Goal: Task Accomplishment & Management: Manage account settings

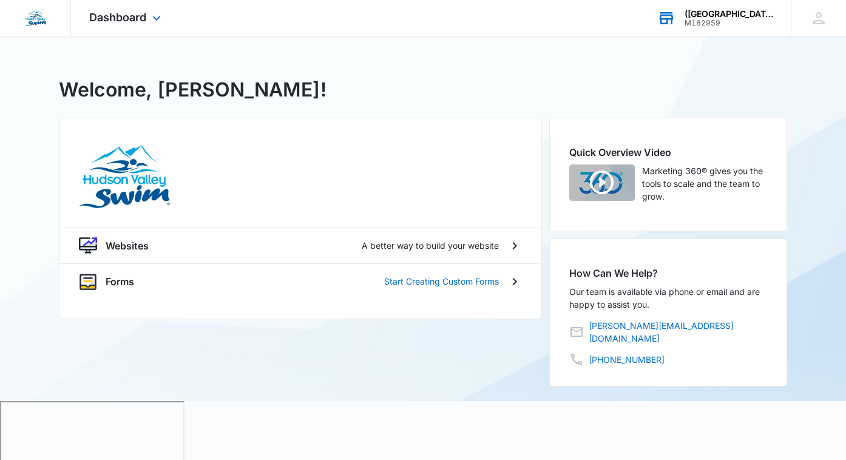
click at [758, 15] on div "(FL) Boca Raton - Hudson Valley Swim" at bounding box center [728, 14] width 89 height 10
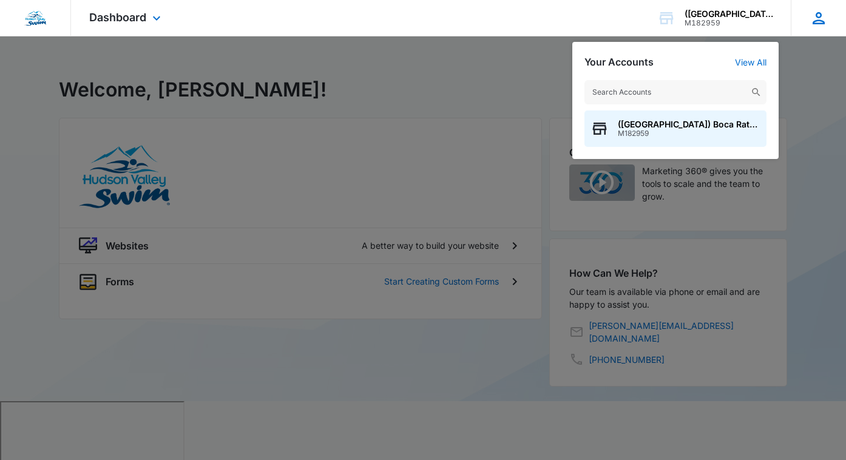
click at [824, 15] on icon at bounding box center [818, 18] width 18 height 18
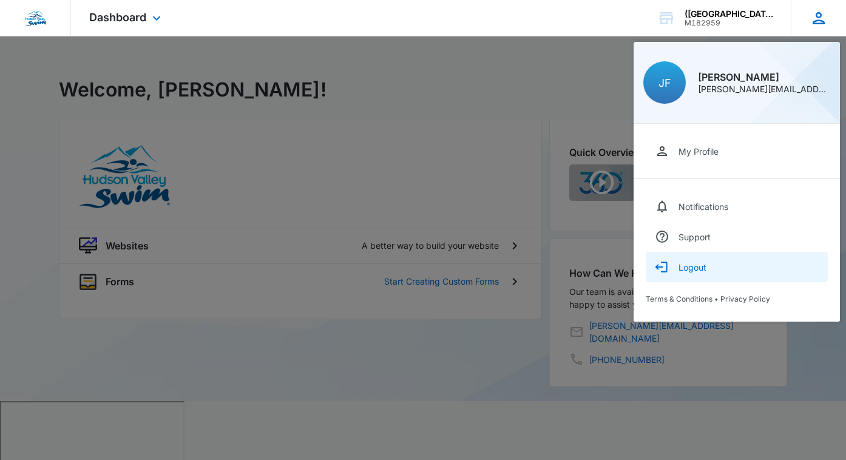
click at [669, 264] on button "Logout" at bounding box center [736, 267] width 182 height 30
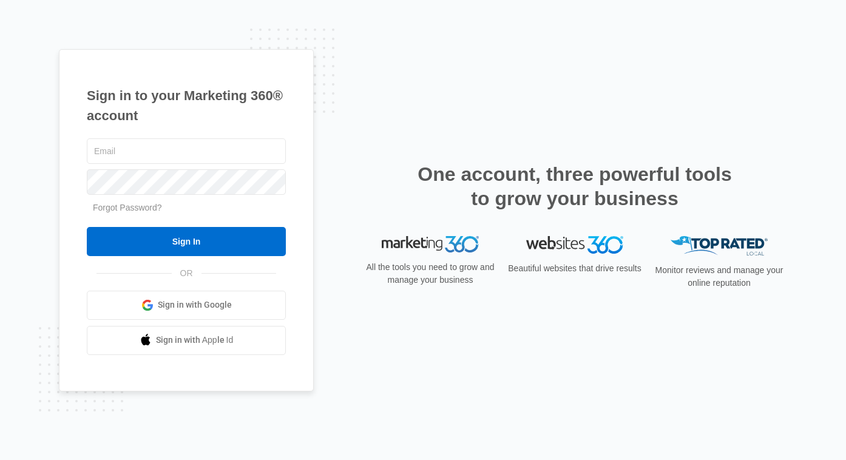
type input "[PERSON_NAME][EMAIL_ADDRESS][DOMAIN_NAME]"
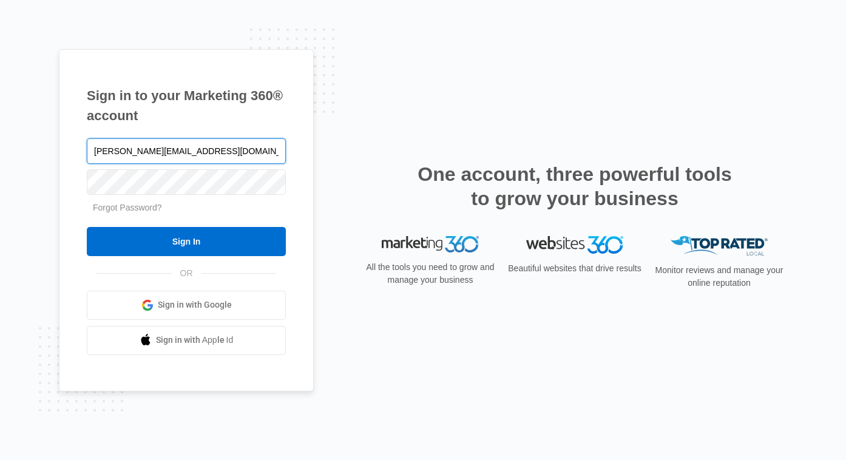
click at [204, 144] on input "[PERSON_NAME][EMAIL_ADDRESS][DOMAIN_NAME]" at bounding box center [186, 150] width 199 height 25
click at [254, 85] on div "Sign in to your Marketing 360® account [PERSON_NAME][EMAIL_ADDRESS][DOMAIN_NAME…" at bounding box center [186, 220] width 255 height 342
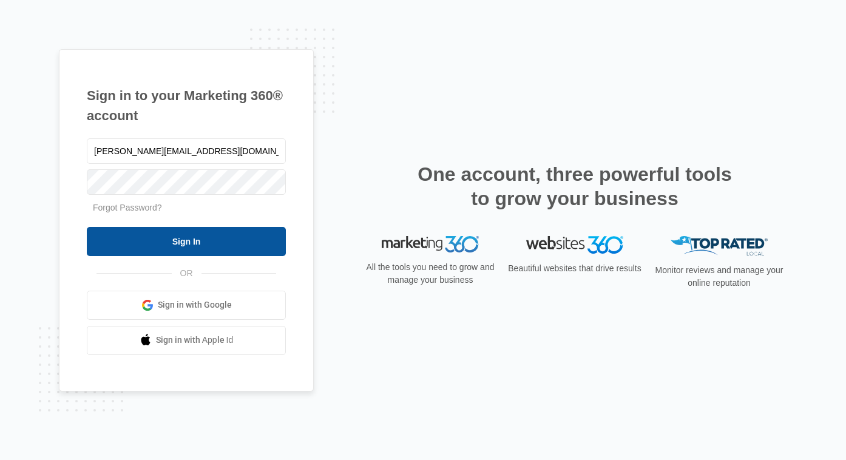
click at [182, 236] on input "Sign In" at bounding box center [186, 241] width 199 height 29
